Goal: Transaction & Acquisition: Obtain resource

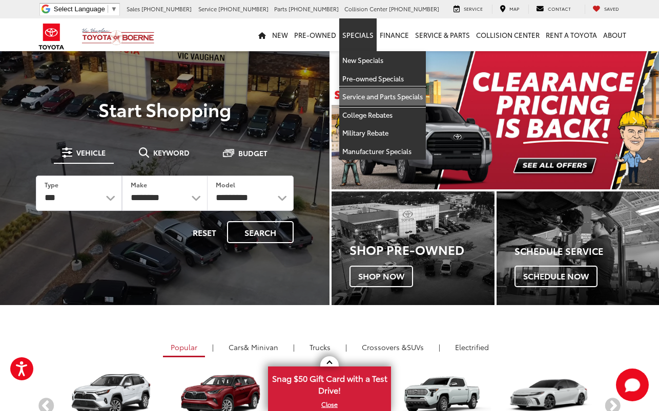
drag, startPoint x: 371, startPoint y: 96, endPoint x: 347, endPoint y: 130, distance: 41.2
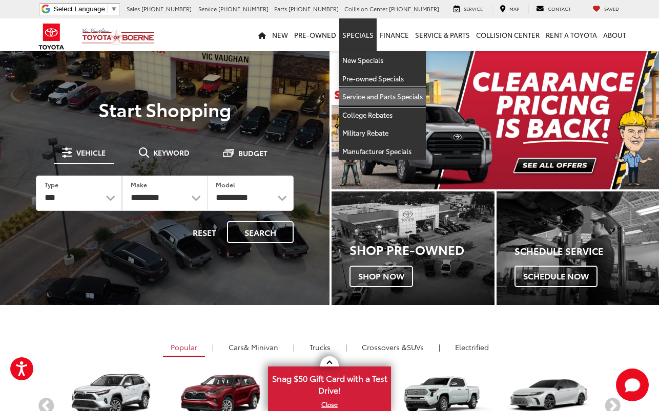
click at [371, 96] on link "Service and Parts Specials" at bounding box center [382, 97] width 87 height 18
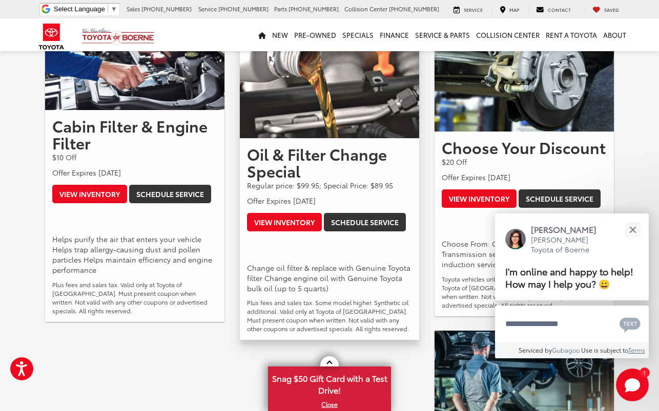
scroll to position [205, 0]
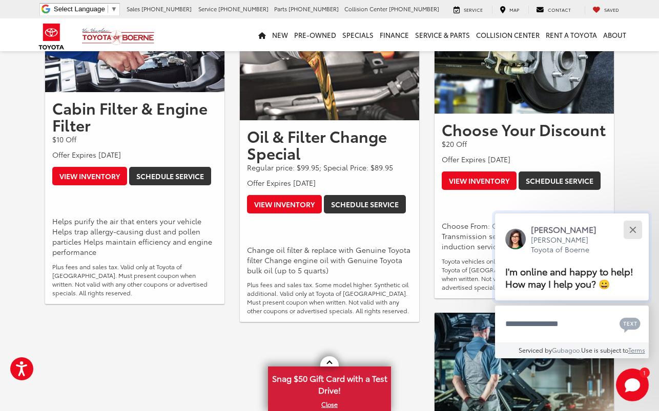
click at [632, 231] on div "Close" at bounding box center [632, 230] width 7 height 7
